Goal: Task Accomplishment & Management: Use online tool/utility

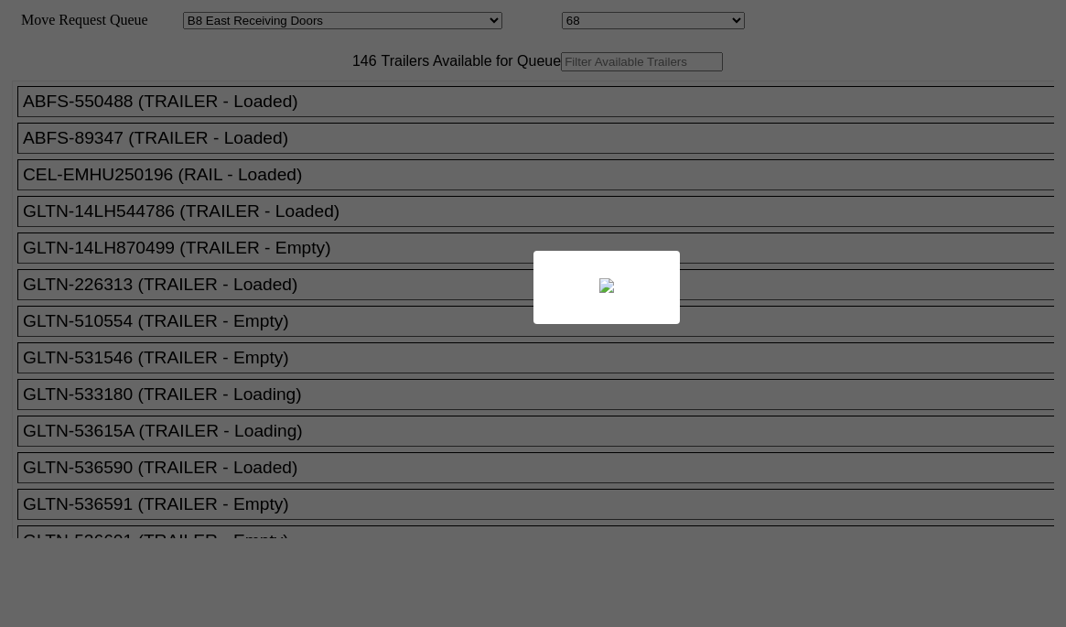
select select "536"
select select "8236"
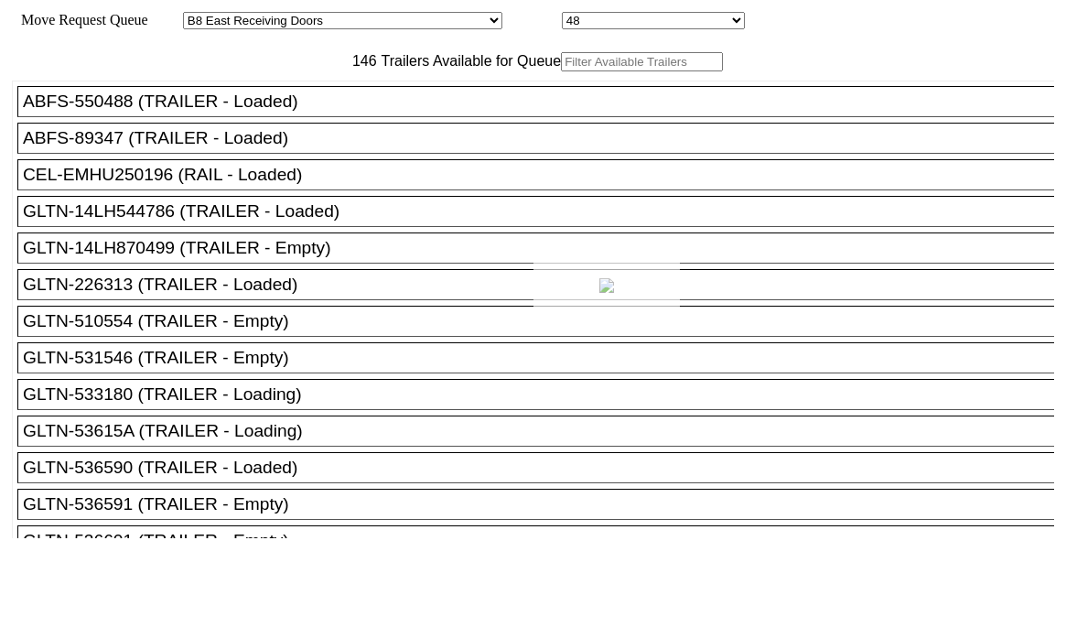
click at [322, 98] on div at bounding box center [533, 313] width 1066 height 627
click at [561, 71] on input "text" at bounding box center [642, 61] width 162 height 19
paste input "HGIU526198"
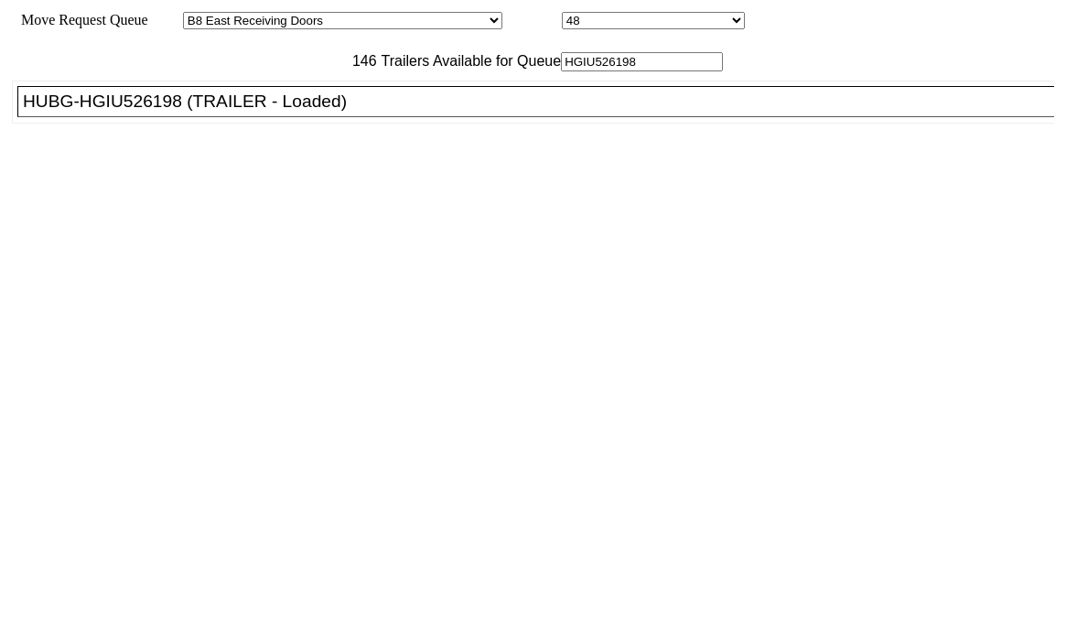
type input "HGIU526198"
click at [364, 112] on div "HUBG-HGIU526198 (TRAILER - Loaded)" at bounding box center [544, 102] width 1043 height 20
